Goal: Information Seeking & Learning: Learn about a topic

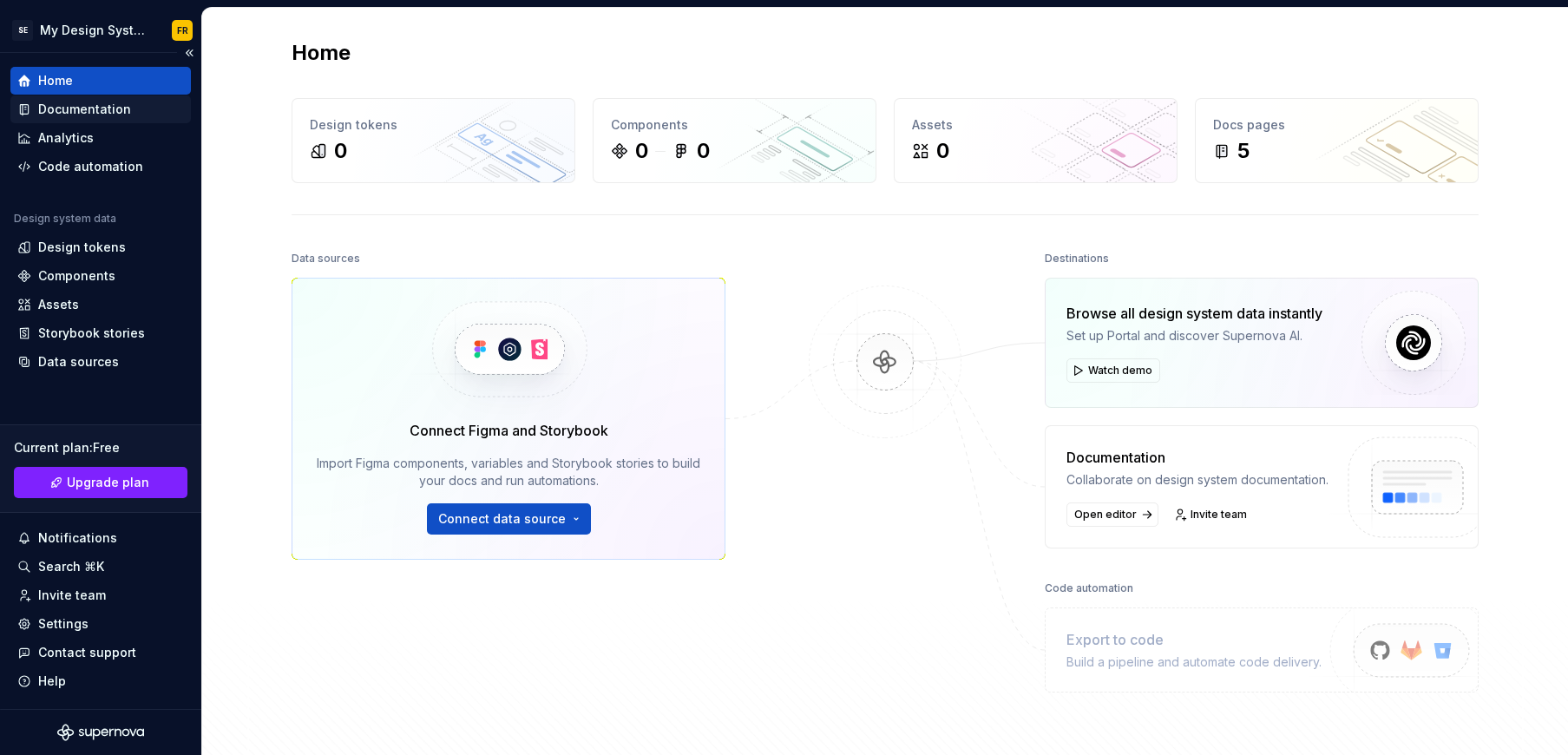
click at [106, 110] on div "Documentation" at bounding box center [84, 109] width 93 height 17
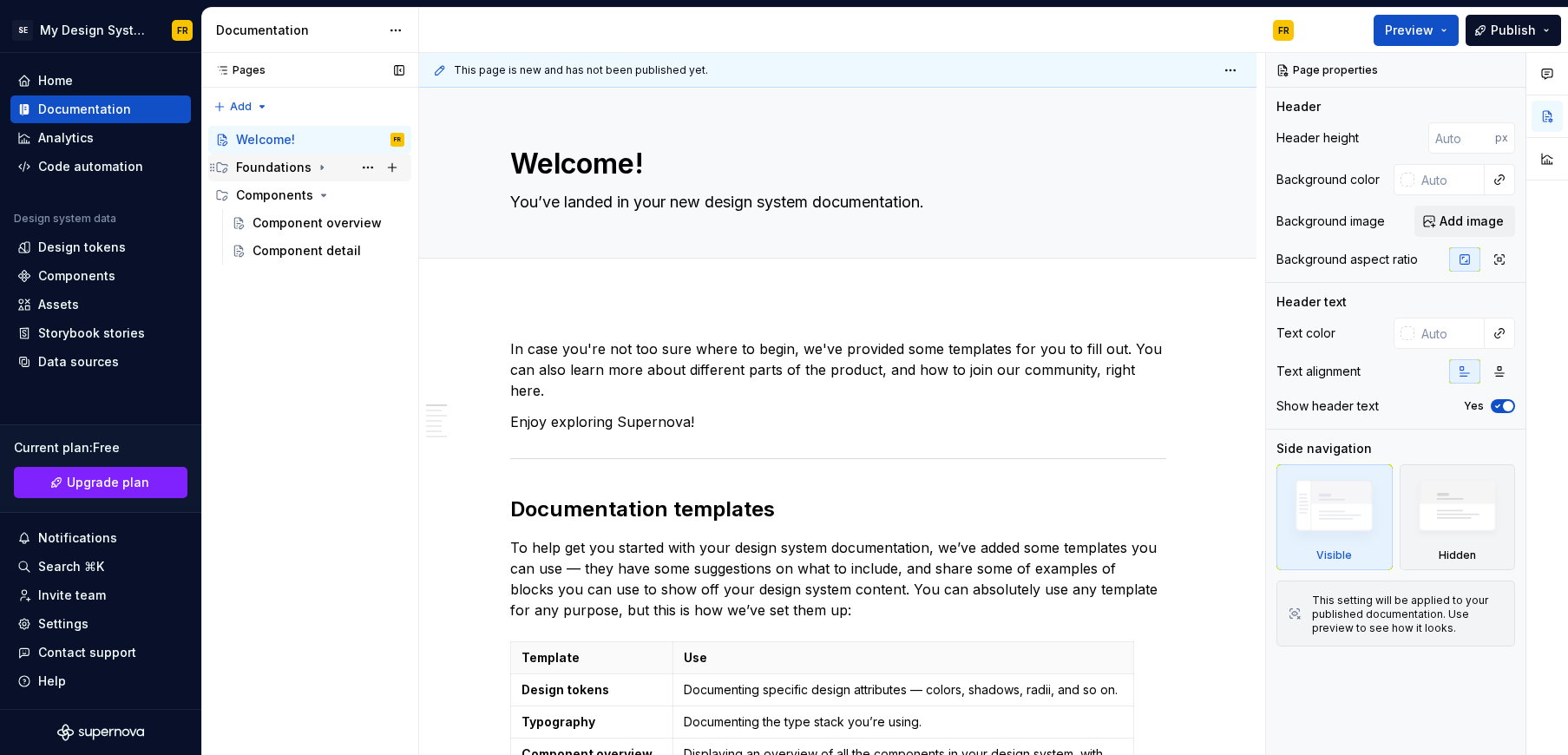
click at [271, 171] on div "Foundations" at bounding box center [274, 167] width 76 height 17
click at [271, 217] on div "Typography" at bounding box center [288, 223] width 73 height 17
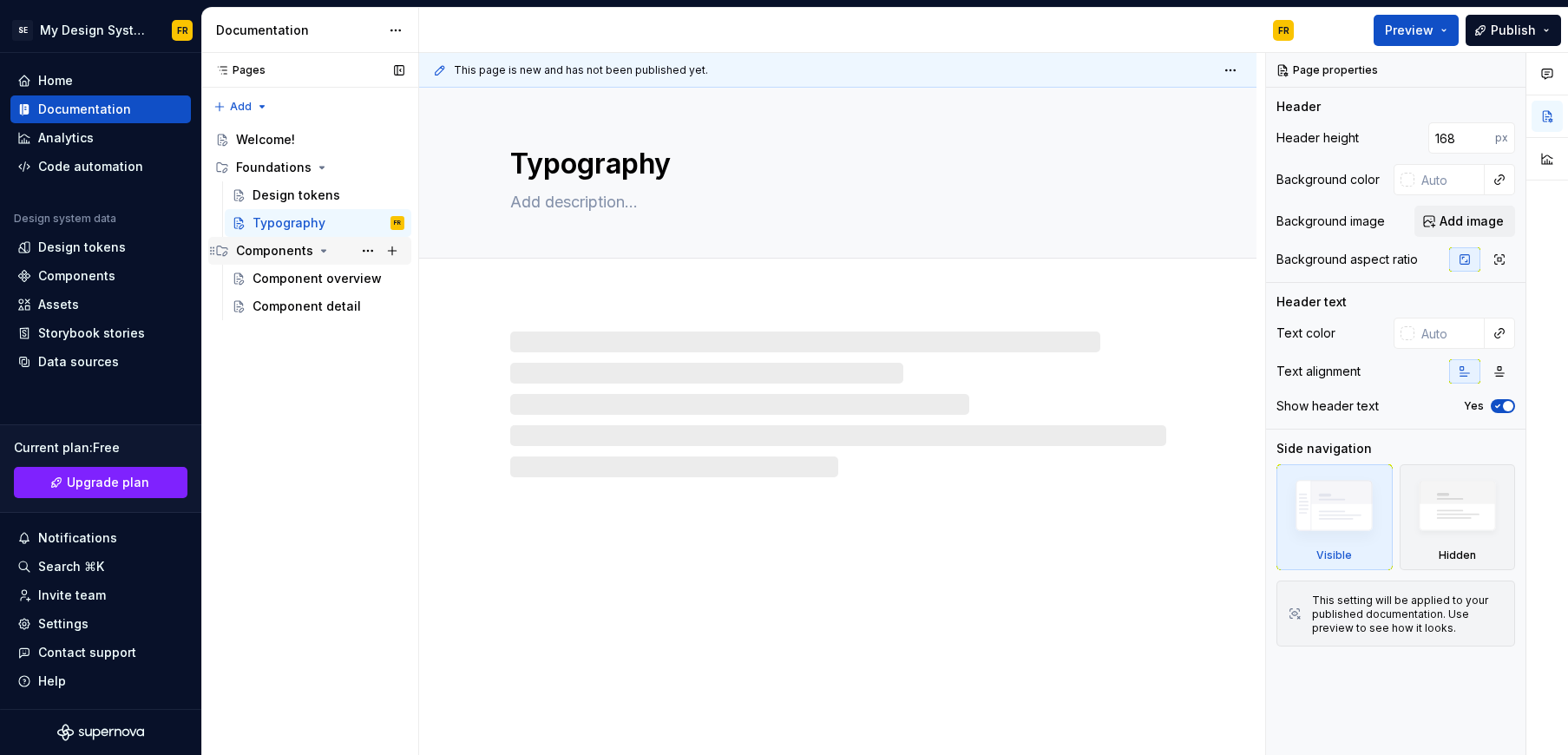
click at [265, 256] on div "Components" at bounding box center [274, 251] width 77 height 17
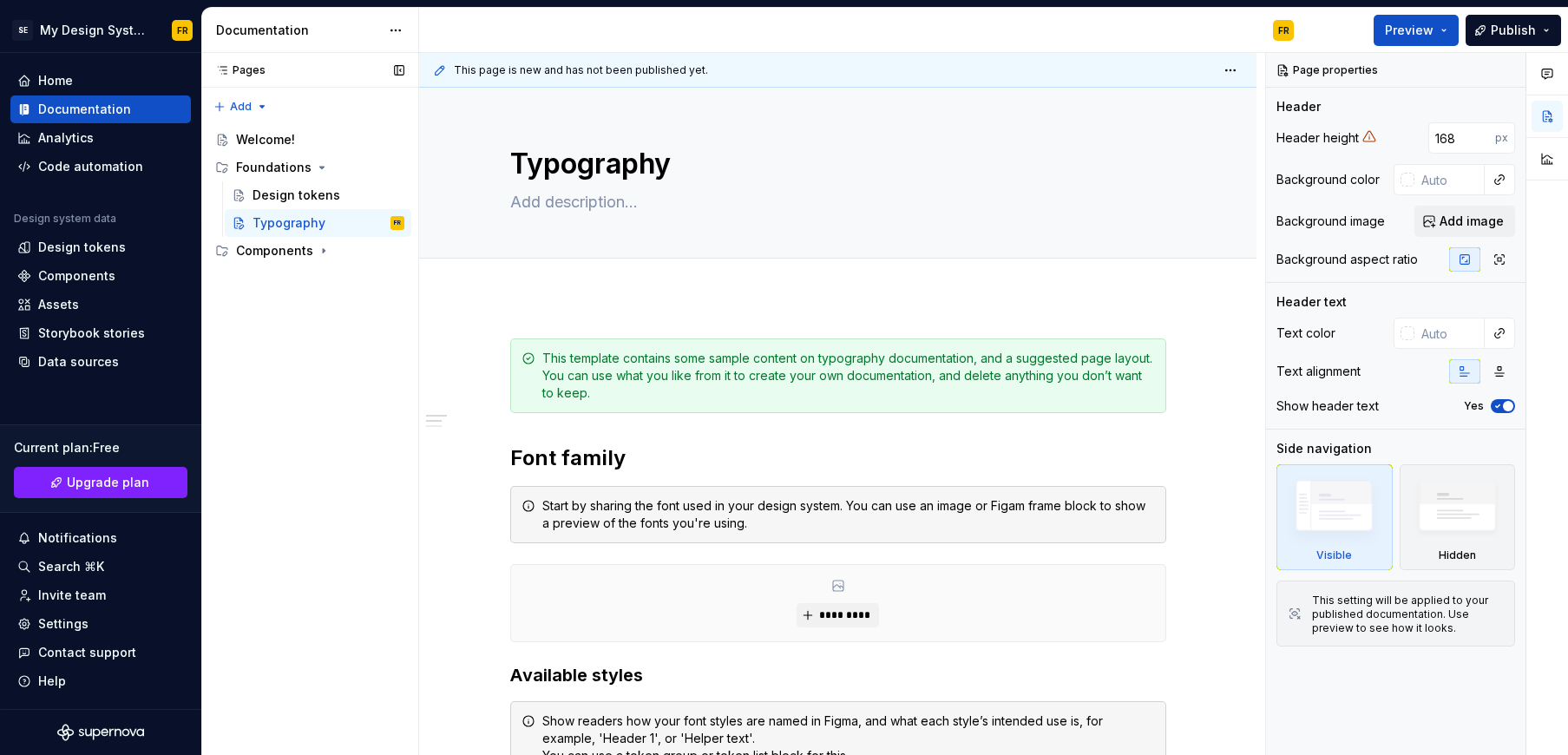
click at [311, 345] on div "Pages Pages Add Accessibility guide for tree Page tree. Navigate the tree with …" at bounding box center [309, 404] width 217 height 703
click at [312, 345] on div "Pages Pages Add Accessibility guide for tree Page tree. Navigate the tree with …" at bounding box center [309, 404] width 217 height 703
click at [57, 29] on html "SE My Design System FR Home Documentation Analytics Code automation Design syst…" at bounding box center [784, 378] width 1568 height 755
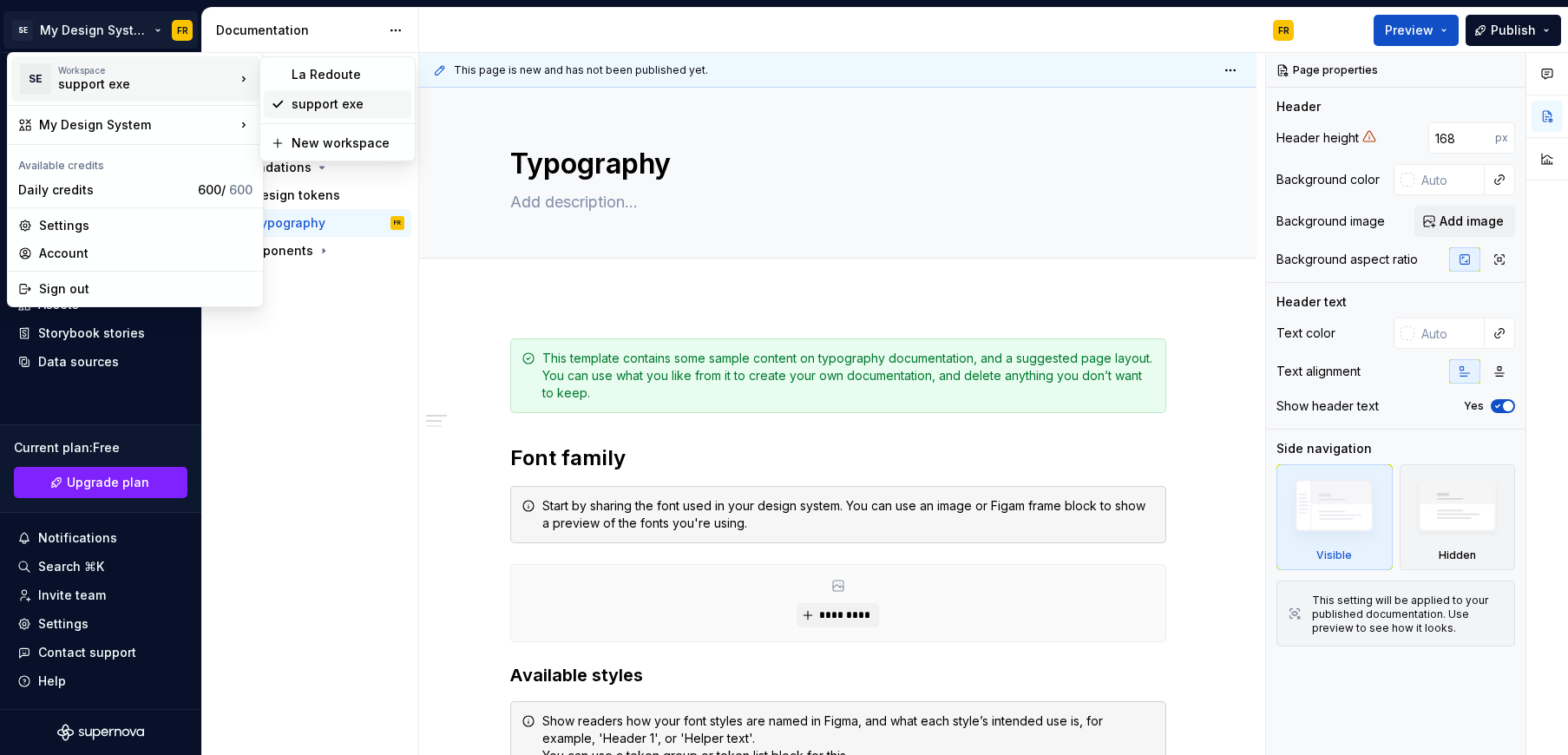
click at [382, 110] on div "support exe" at bounding box center [347, 104] width 113 height 17
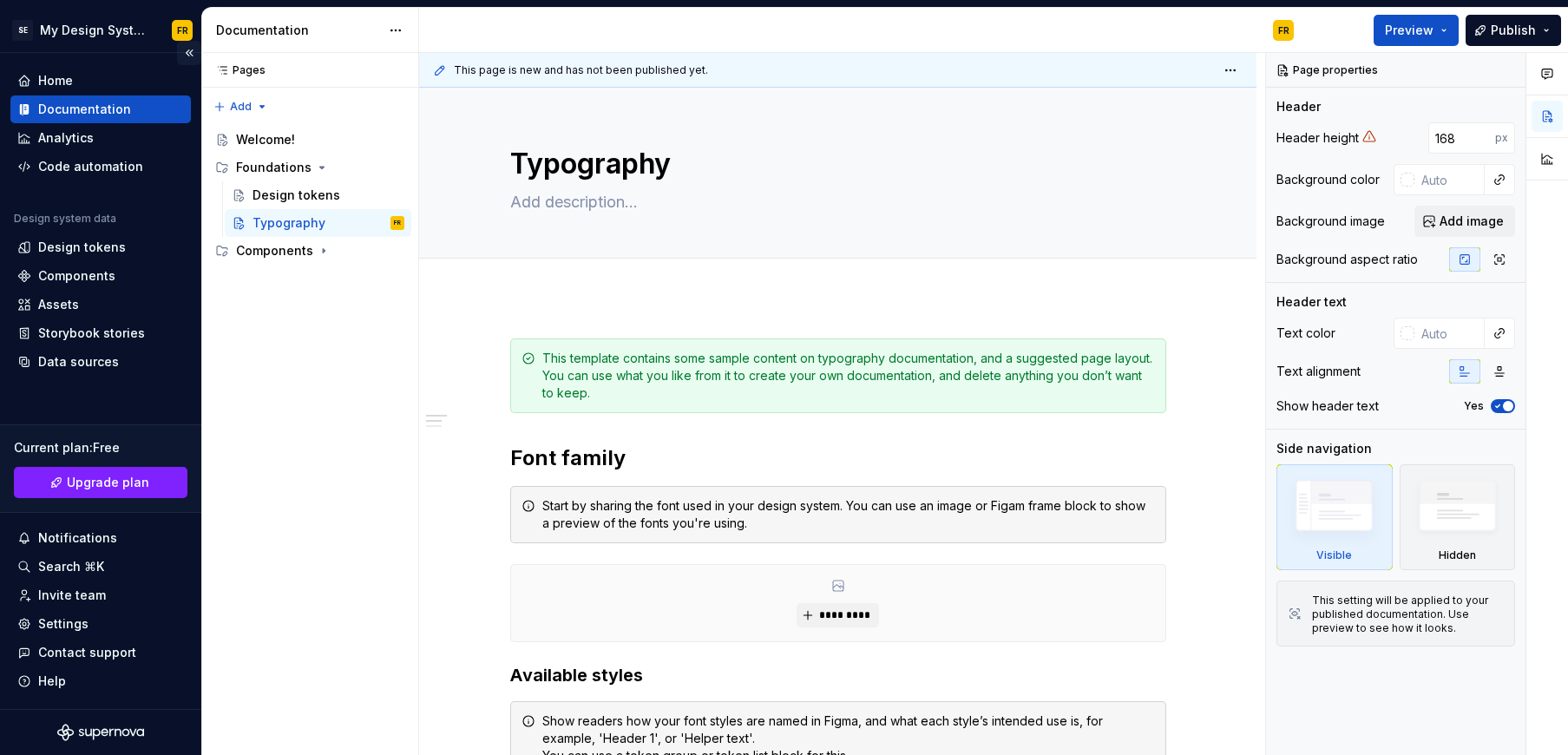
click at [190, 51] on button "Collapse sidebar" at bounding box center [189, 53] width 24 height 24
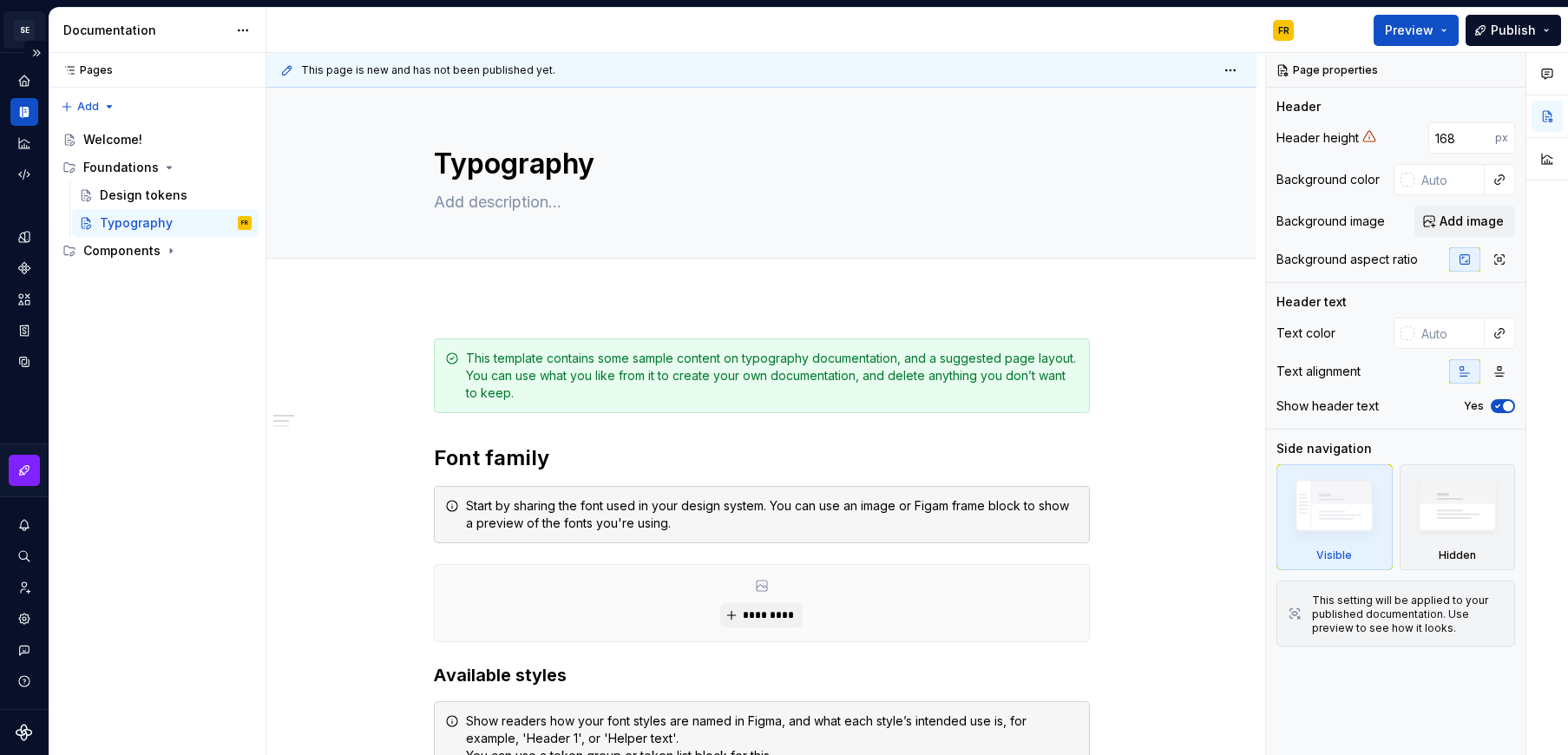
click at [24, 27] on html "SE My Design System FR Design system data Documentation FR Preview Publish Page…" at bounding box center [784, 378] width 1568 height 755
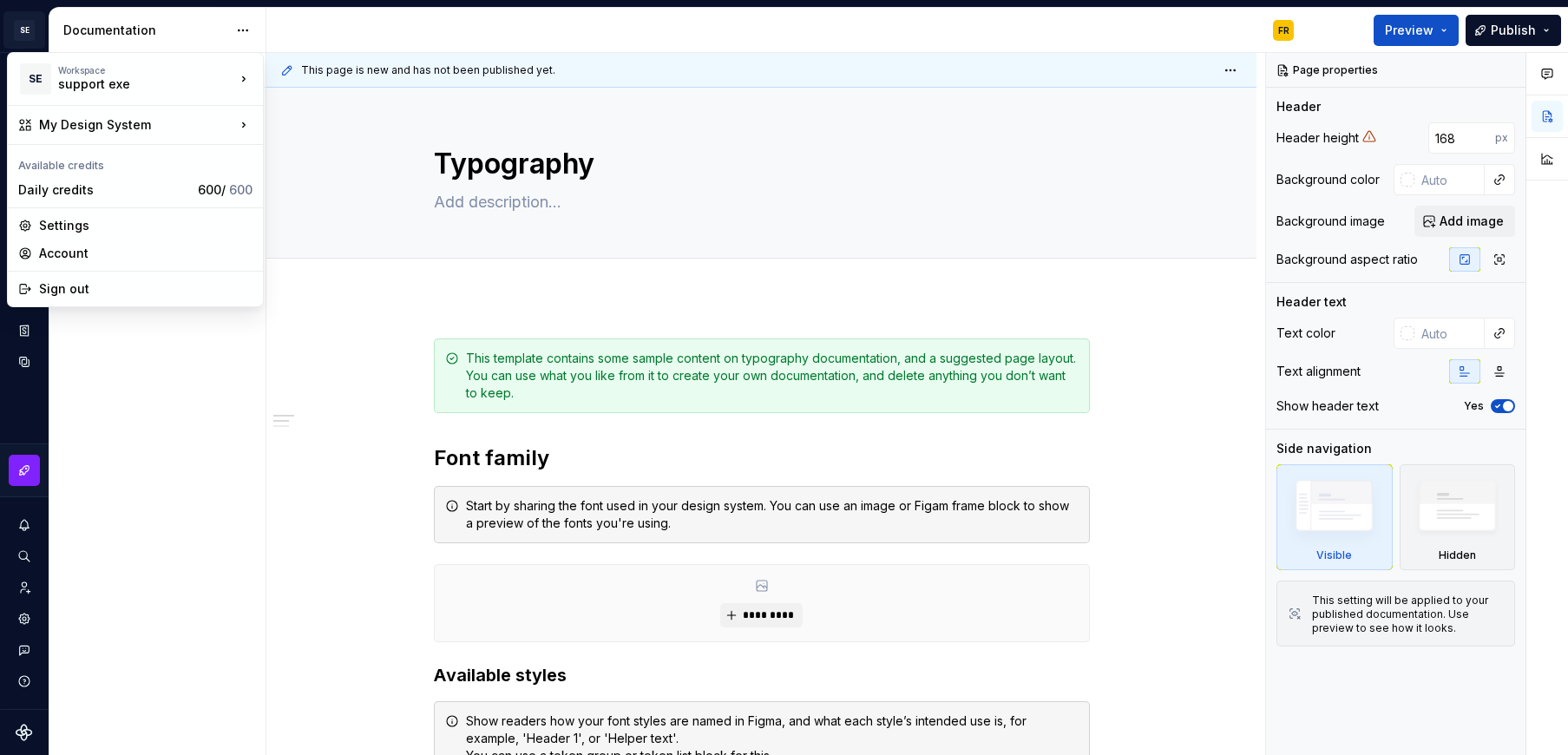
click at [25, 27] on html "SE My Design System FR Design system data Documentation FR Preview Publish Page…" at bounding box center [784, 378] width 1568 height 755
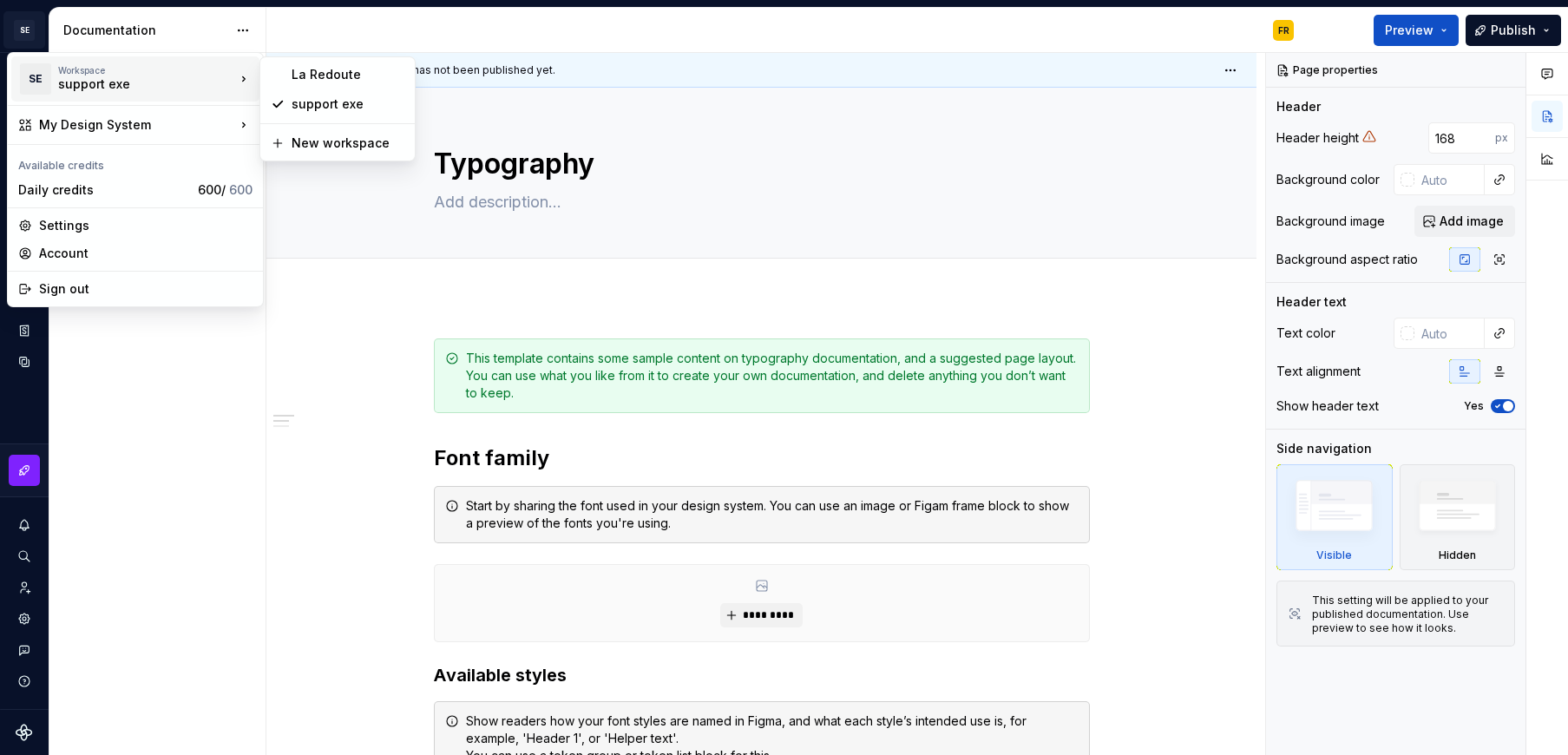
click at [90, 97] on div "SE Workspace support exe" at bounding box center [126, 79] width 217 height 45
click at [307, 97] on div "support exe" at bounding box center [347, 104] width 113 height 17
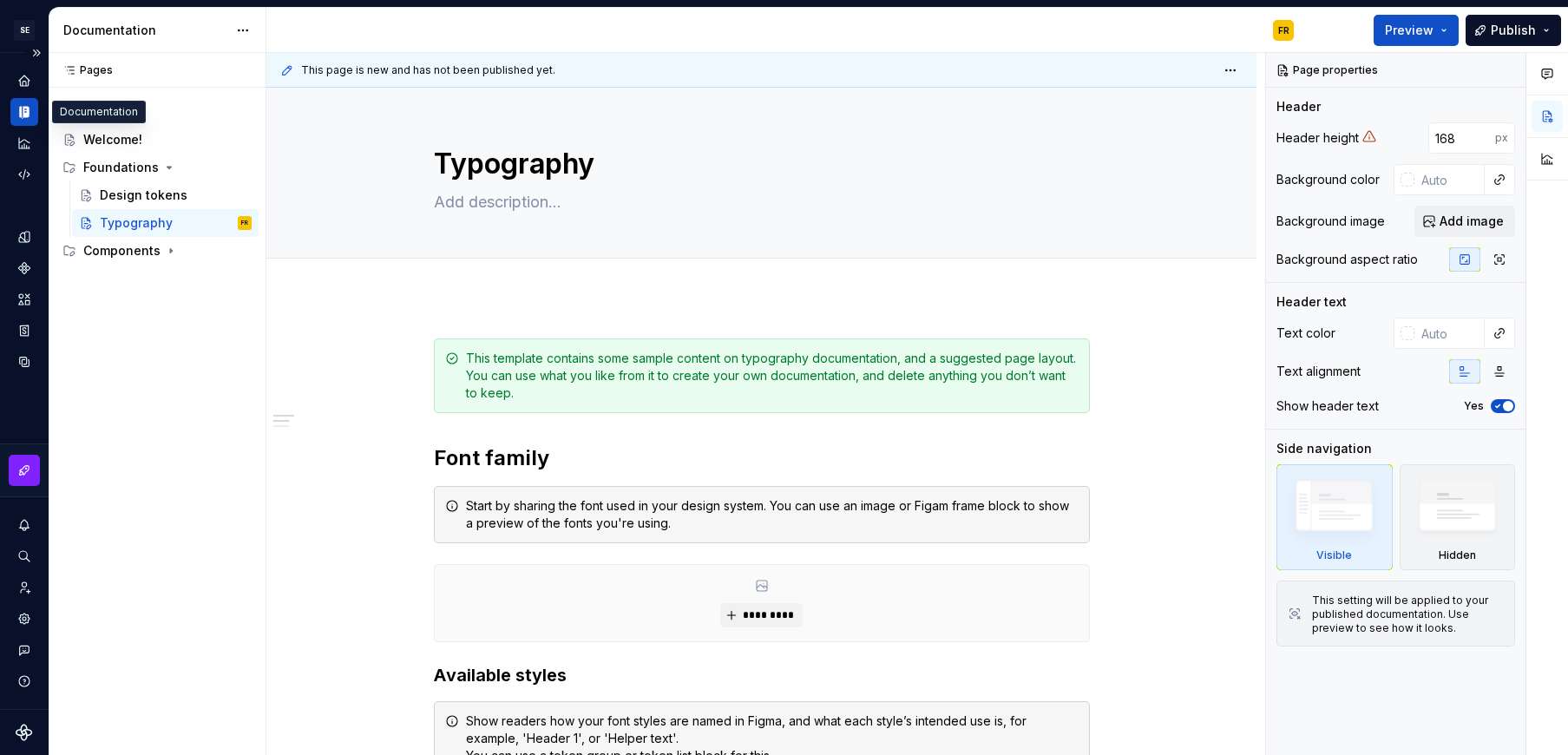
click at [36, 101] on div "Documentation" at bounding box center [24, 112] width 28 height 28
click at [37, 49] on button "Expand sidebar" at bounding box center [36, 53] width 24 height 24
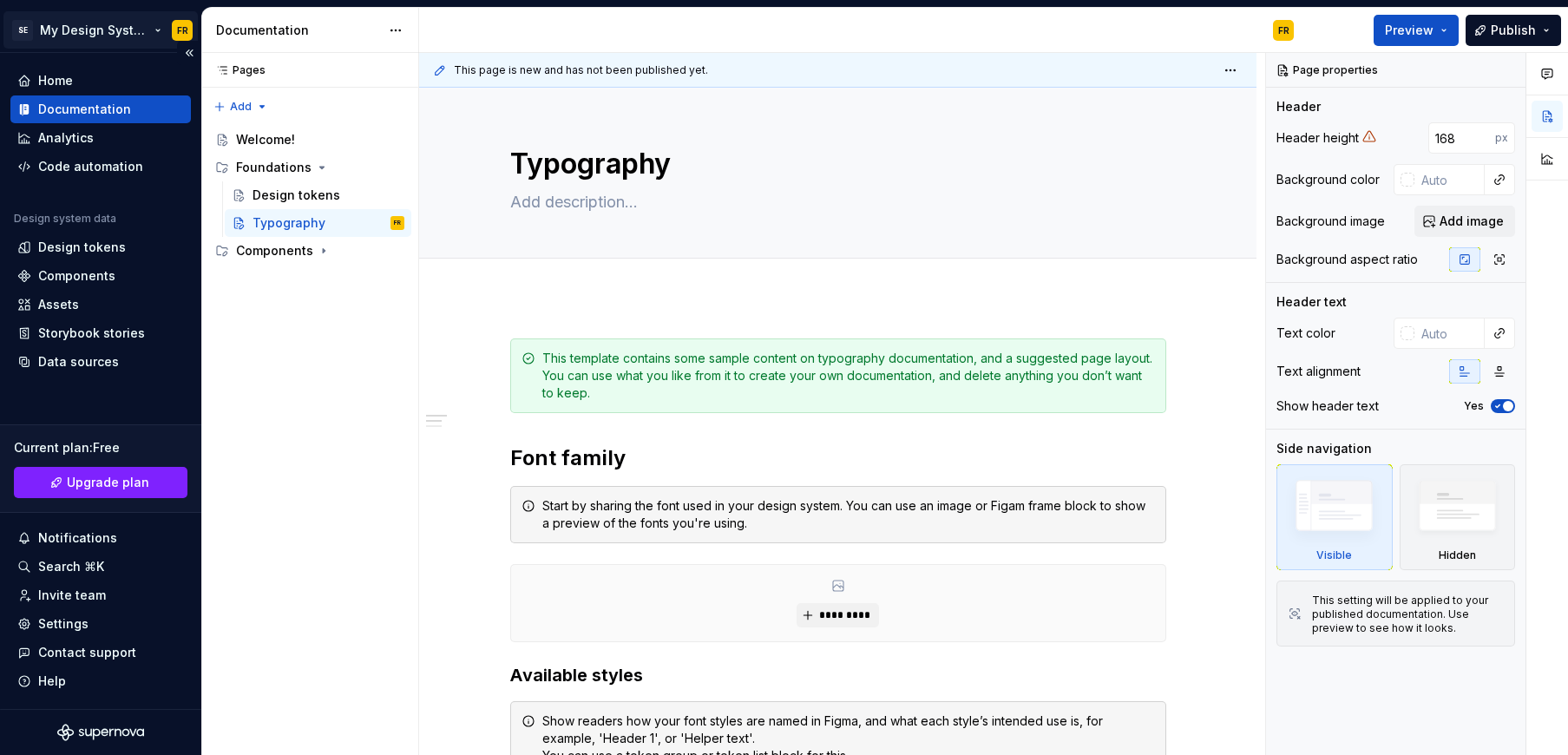
click at [77, 26] on html "SE My Design System FR Home Documentation Analytics Code automation Design syst…" at bounding box center [784, 378] width 1568 height 755
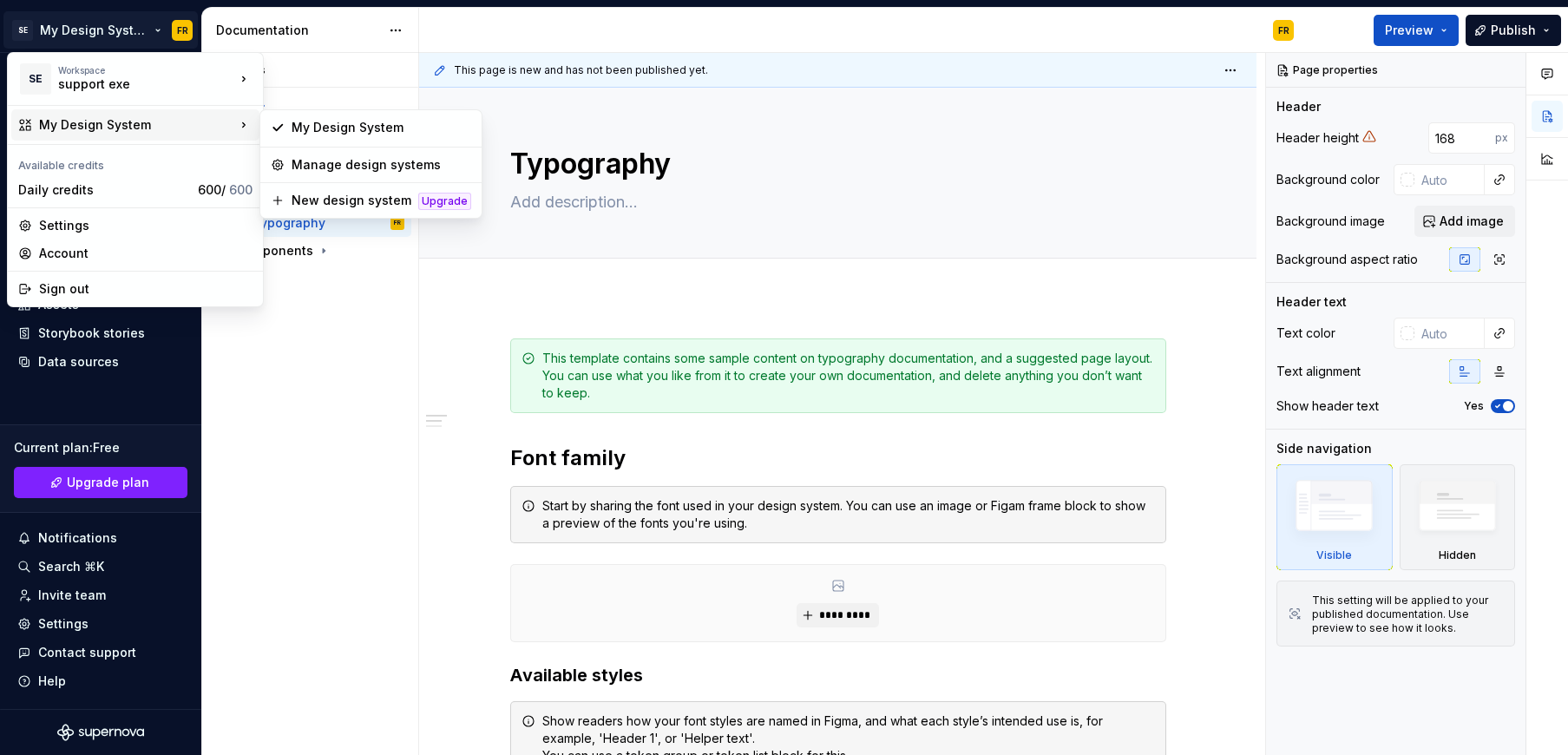
type textarea "*"
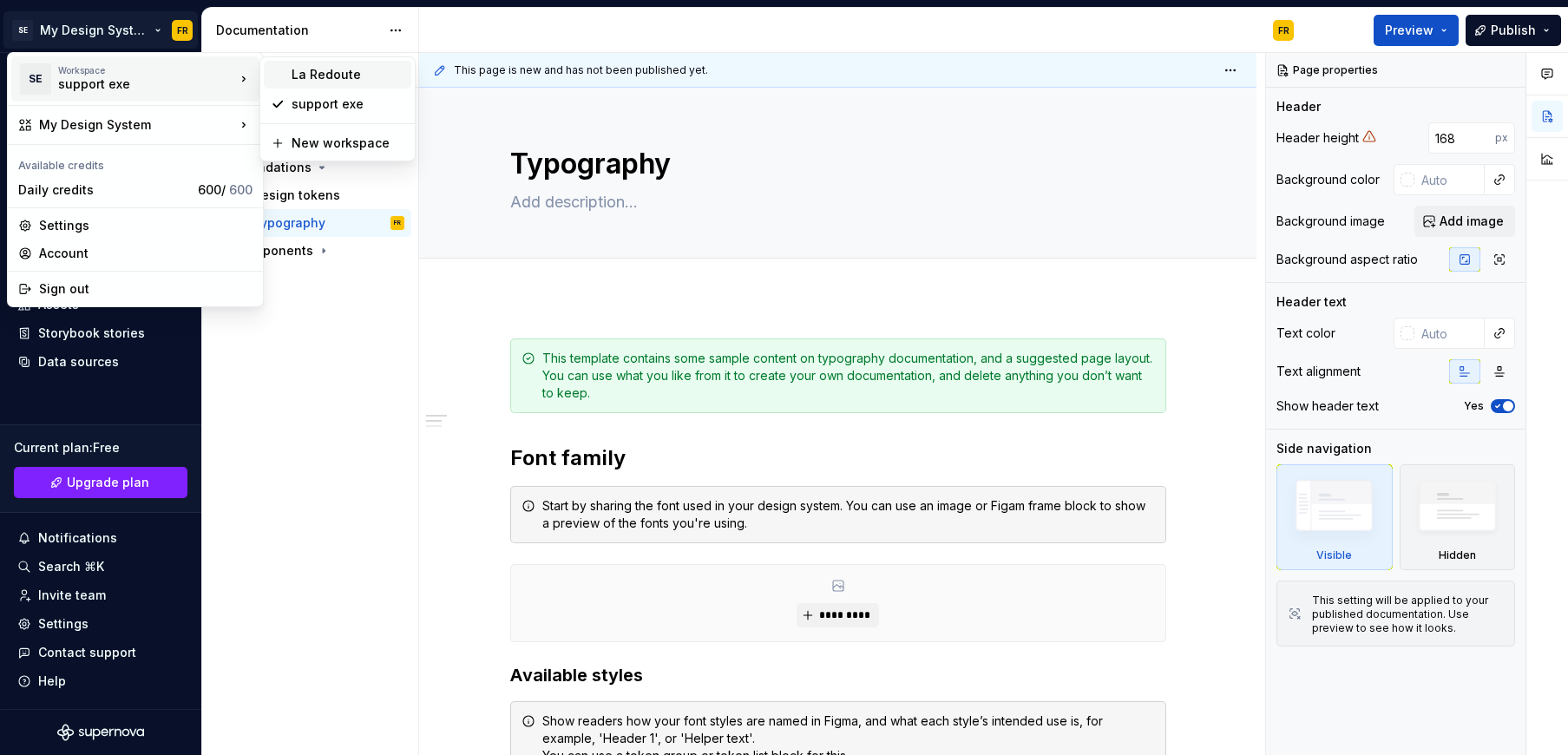
click at [318, 68] on div "La Redoute" at bounding box center [347, 74] width 113 height 17
